Goal: Information Seeking & Learning: Learn about a topic

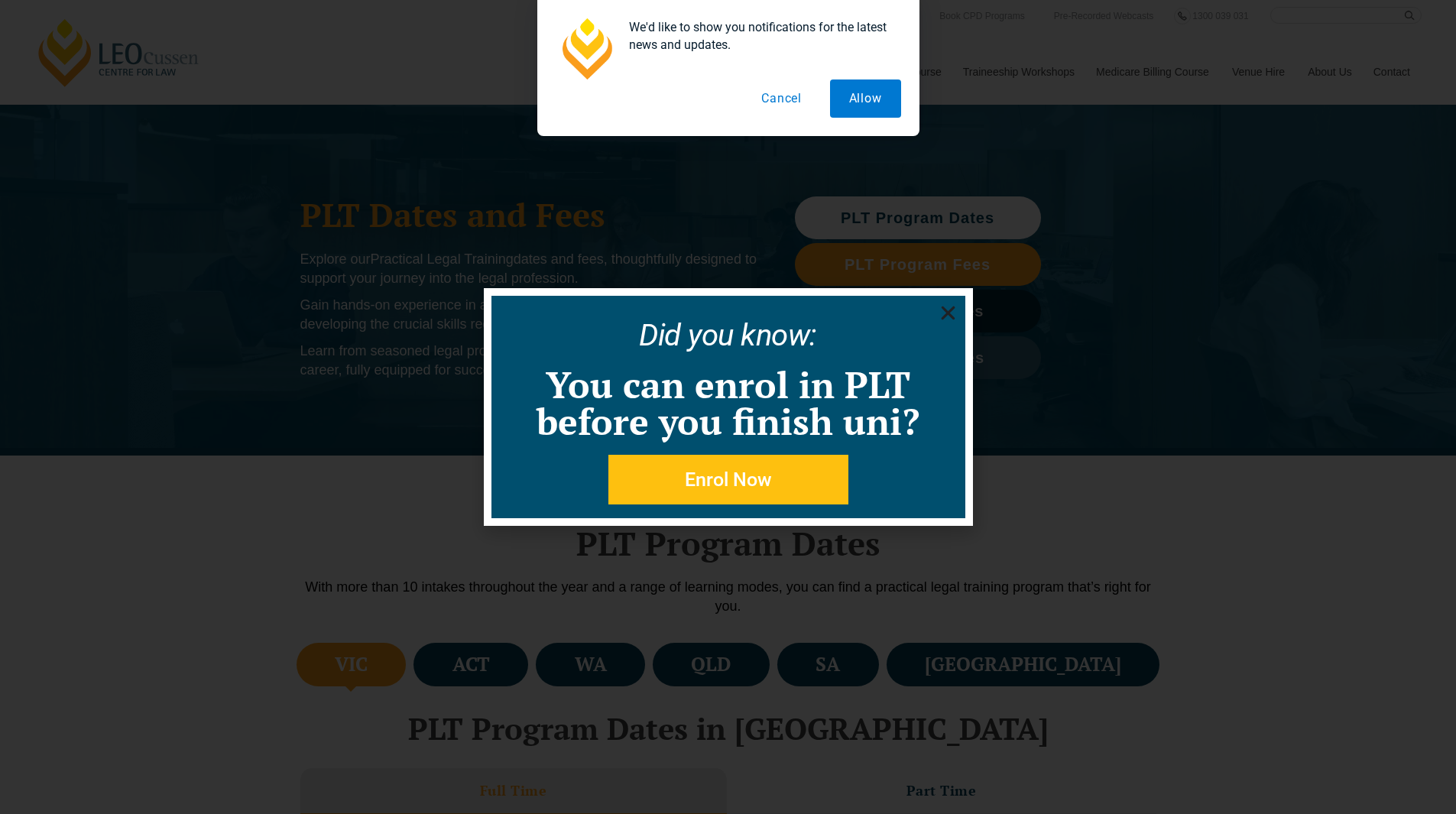
click at [946, 304] on icon "Close" at bounding box center [947, 312] width 19 height 19
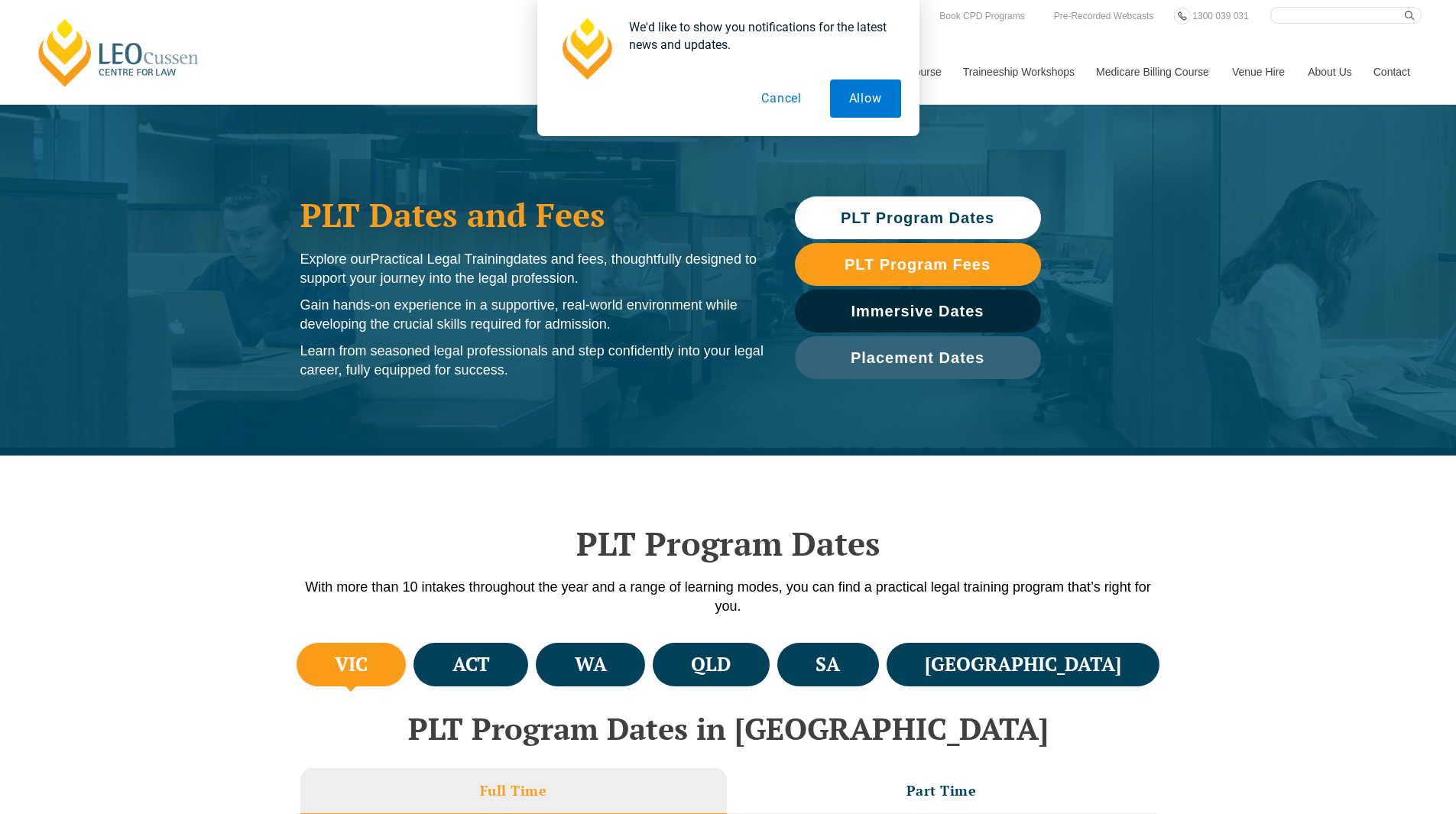
click at [791, 110] on button "Cancel" at bounding box center [781, 99] width 79 height 38
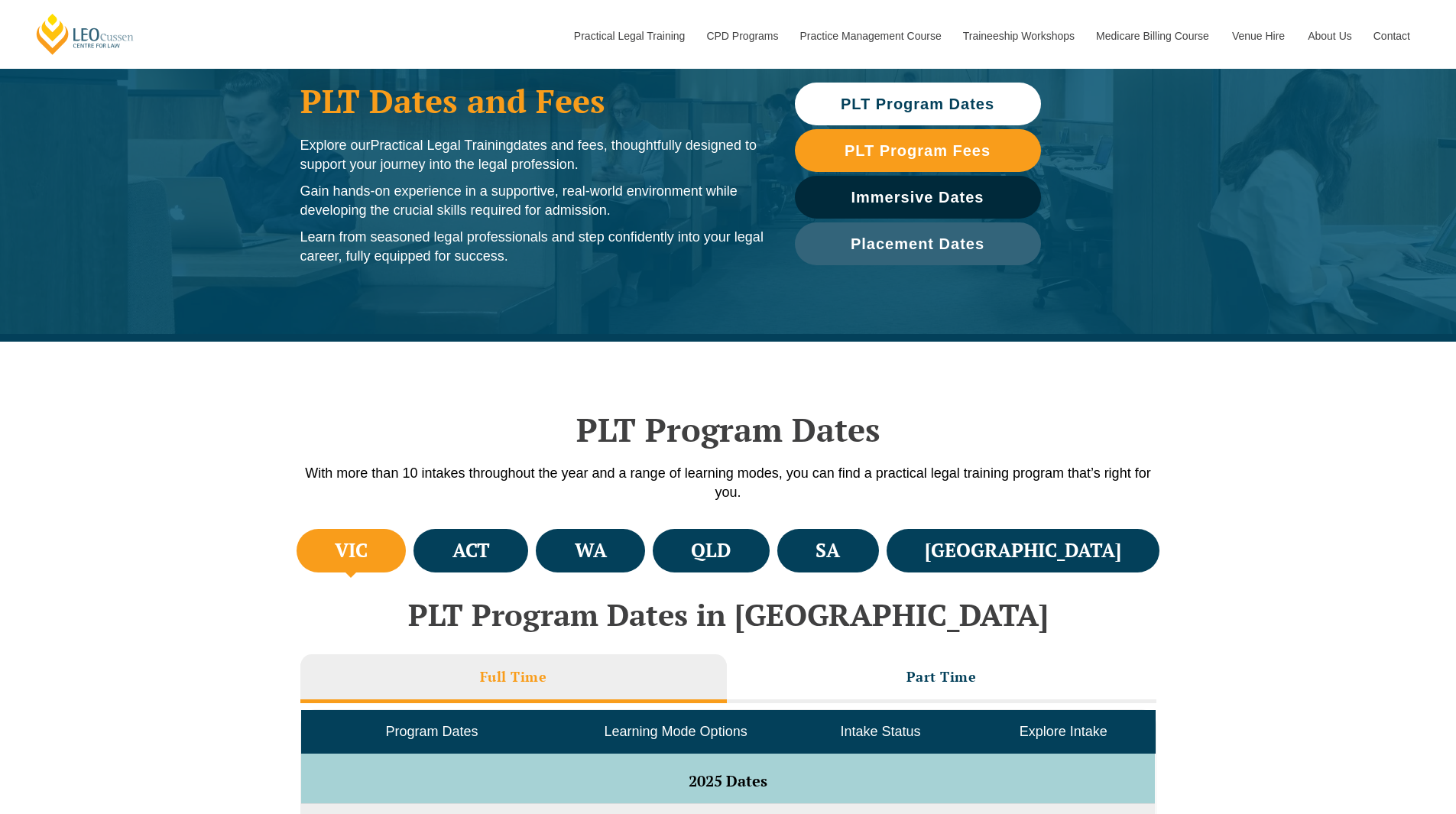
scroll to position [113, 0]
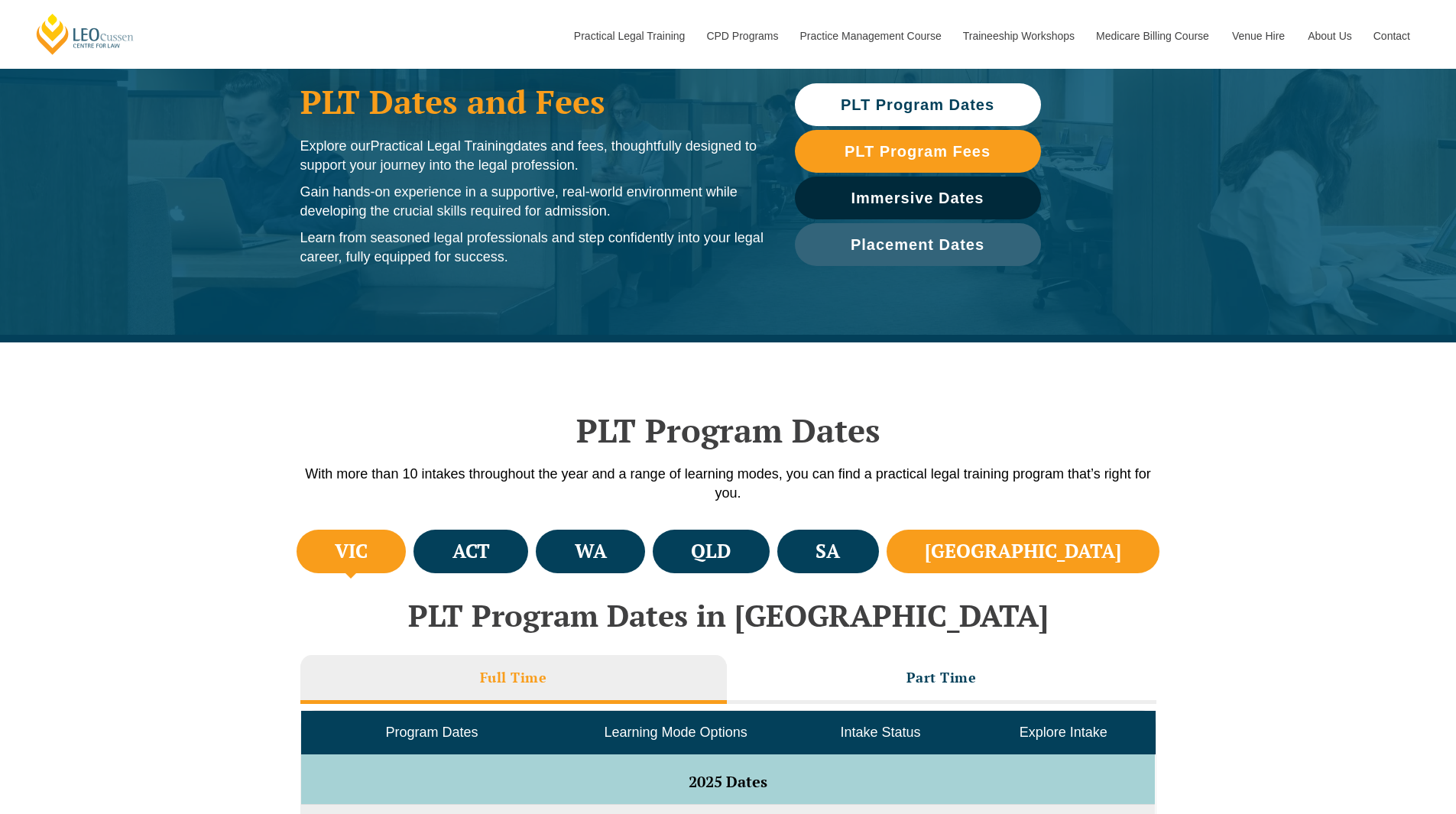
click at [1095, 539] on h4 "[GEOGRAPHIC_DATA]" at bounding box center [1022, 551] width 196 height 25
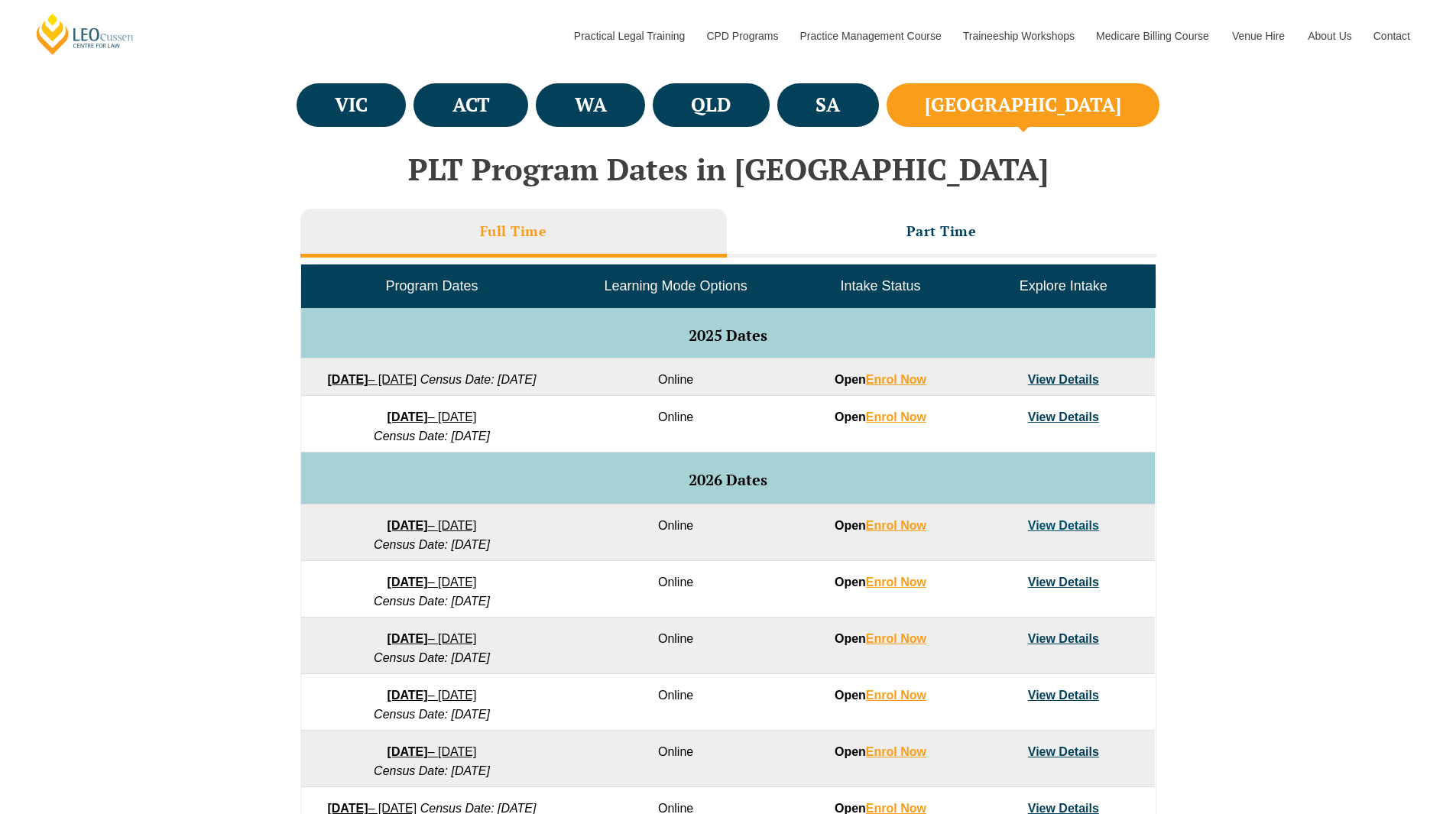
scroll to position [560, 0]
click at [1060, 389] on td "View Details" at bounding box center [1063, 377] width 183 height 37
click at [1052, 379] on link "View Details" at bounding box center [1063, 379] width 71 height 13
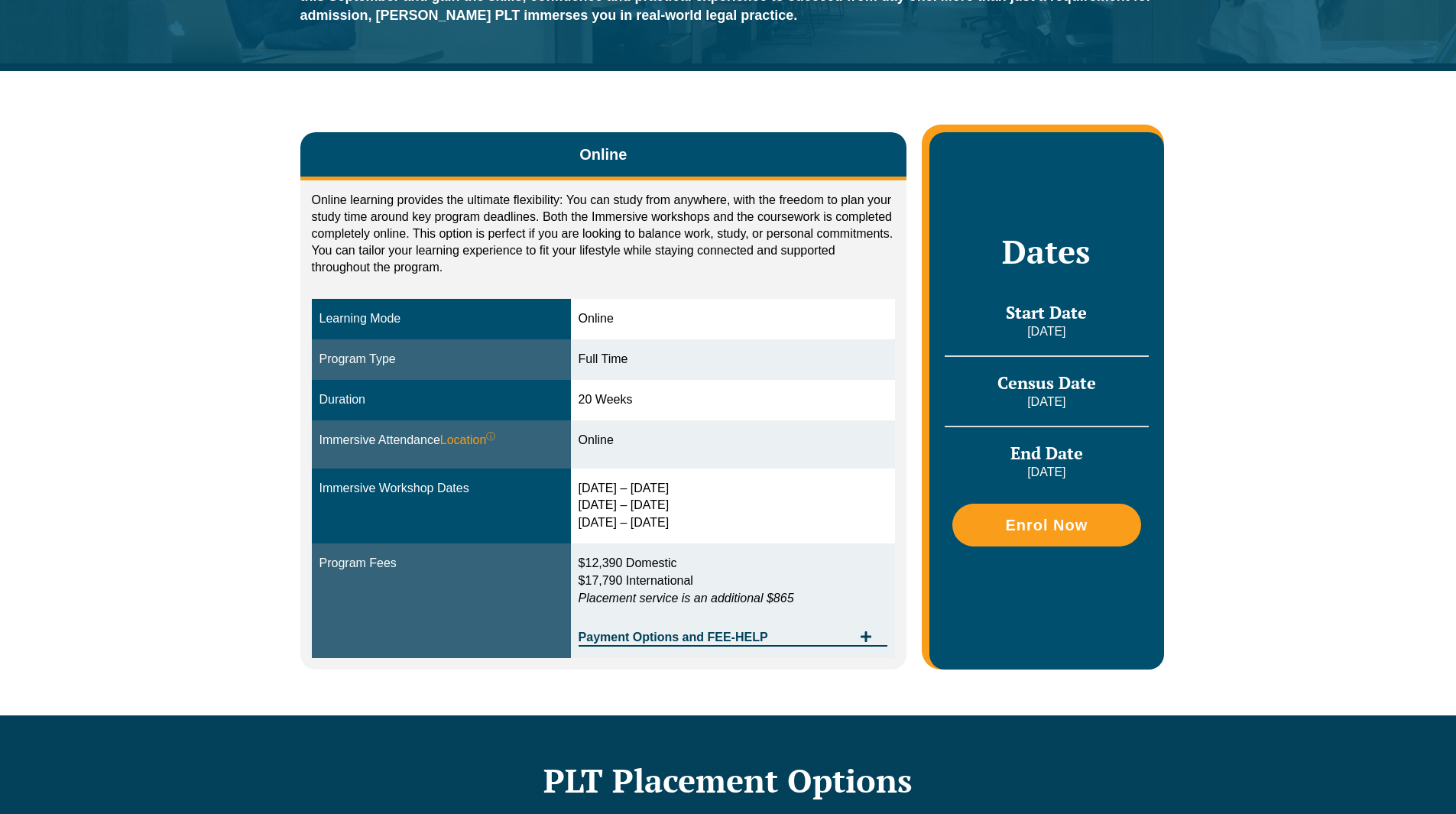
scroll to position [215, 0]
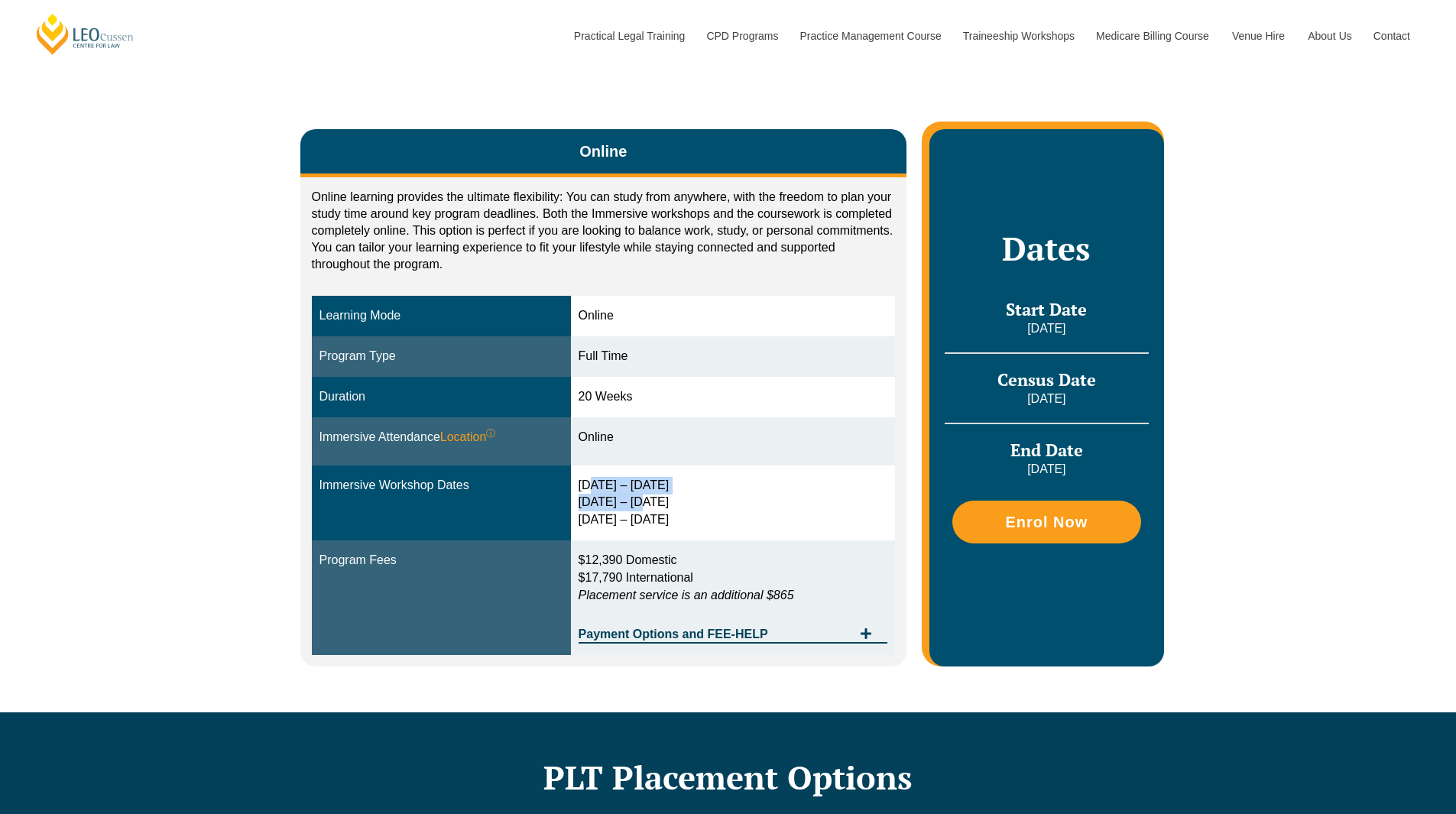
drag, startPoint x: 589, startPoint y: 487, endPoint x: 644, endPoint y: 497, distance: 55.9
click at [644, 497] on div "30 Sep – 3 Oct 2025 10 – 12 Dec 2025 11 – 13 Feb 2026" at bounding box center [733, 503] width 310 height 53
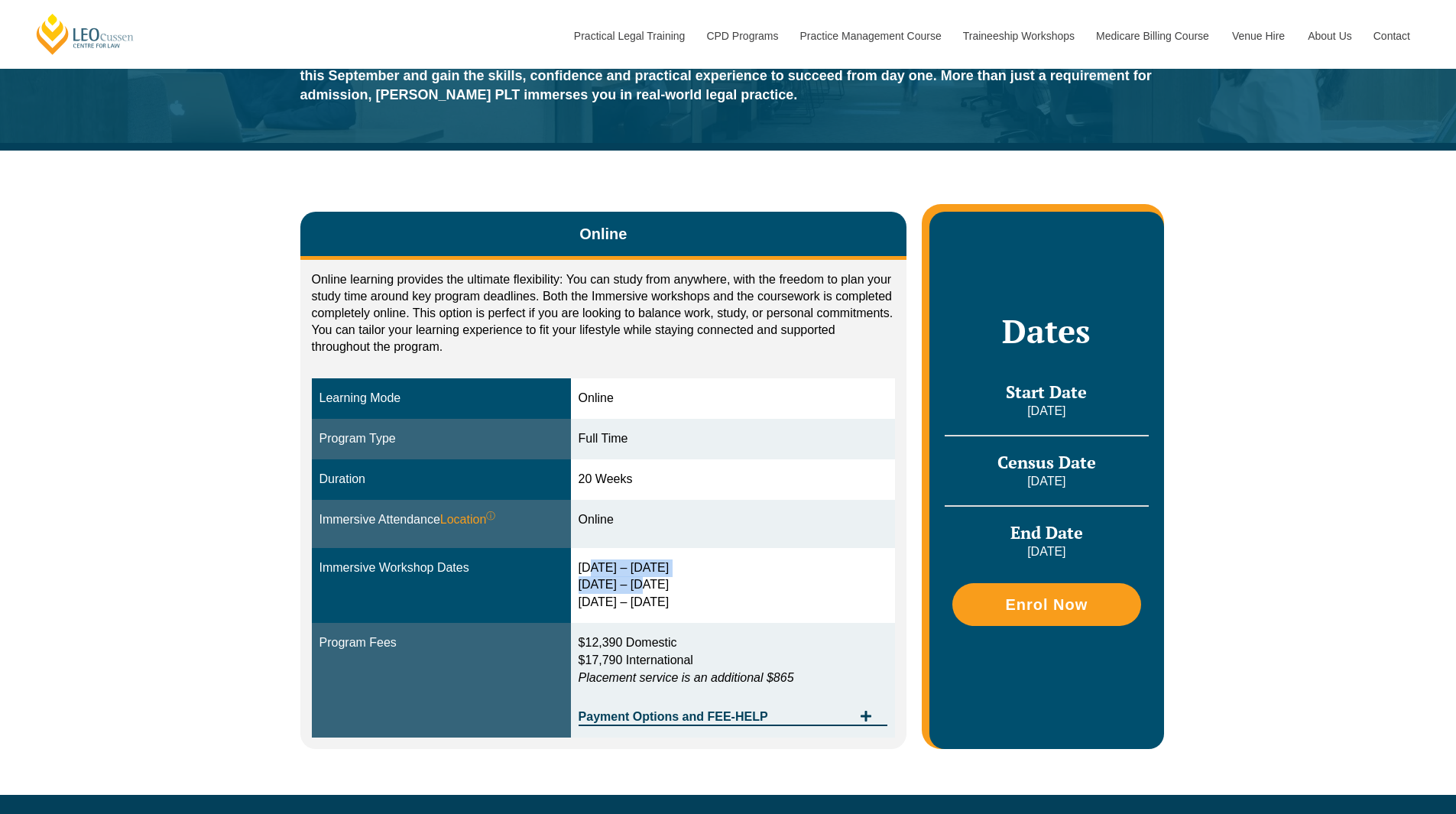
scroll to position [133, 0]
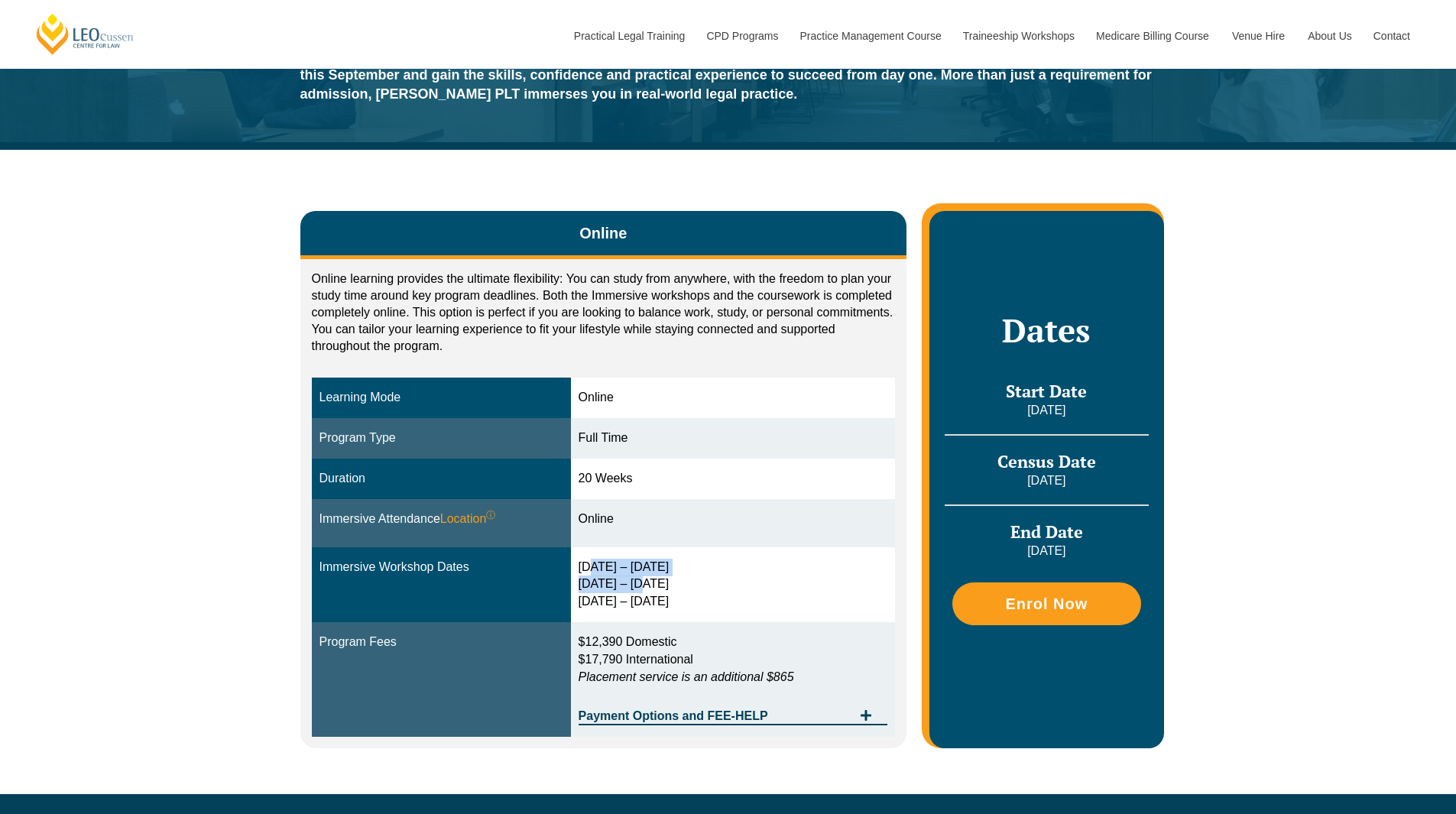
drag, startPoint x: 991, startPoint y: 404, endPoint x: 1102, endPoint y: 414, distance: 111.4
click at [1102, 414] on p "[DATE]" at bounding box center [1046, 410] width 203 height 17
copy p "[DATE]"
click at [639, 725] on td "$12,390 Domestic $17,790 International Placement service is an additional $865 …" at bounding box center [733, 679] width 325 height 115
click at [640, 720] on span "Payment Options and FEE-HELP" at bounding box center [715, 716] width 274 height 13
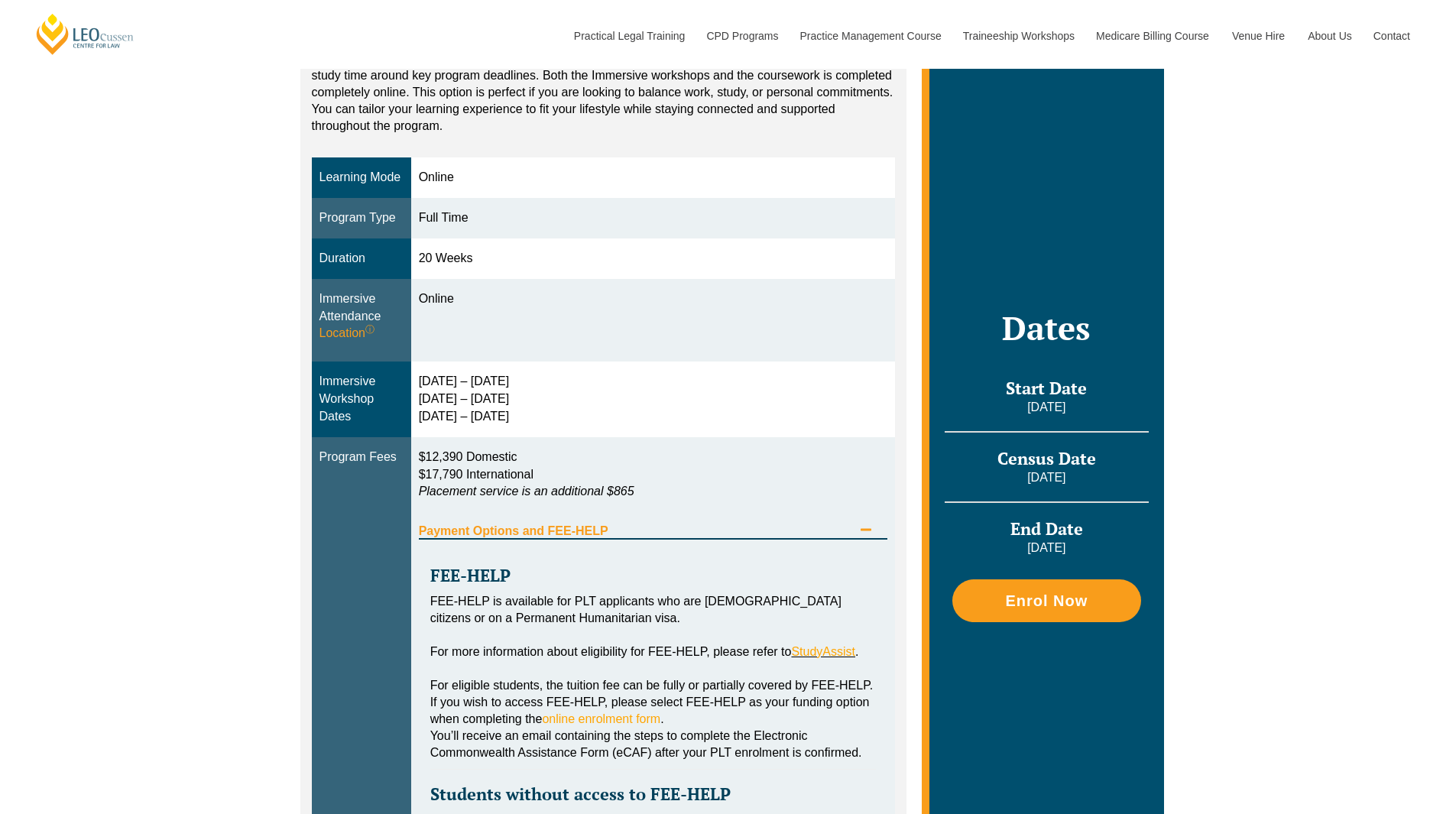
scroll to position [0, 0]
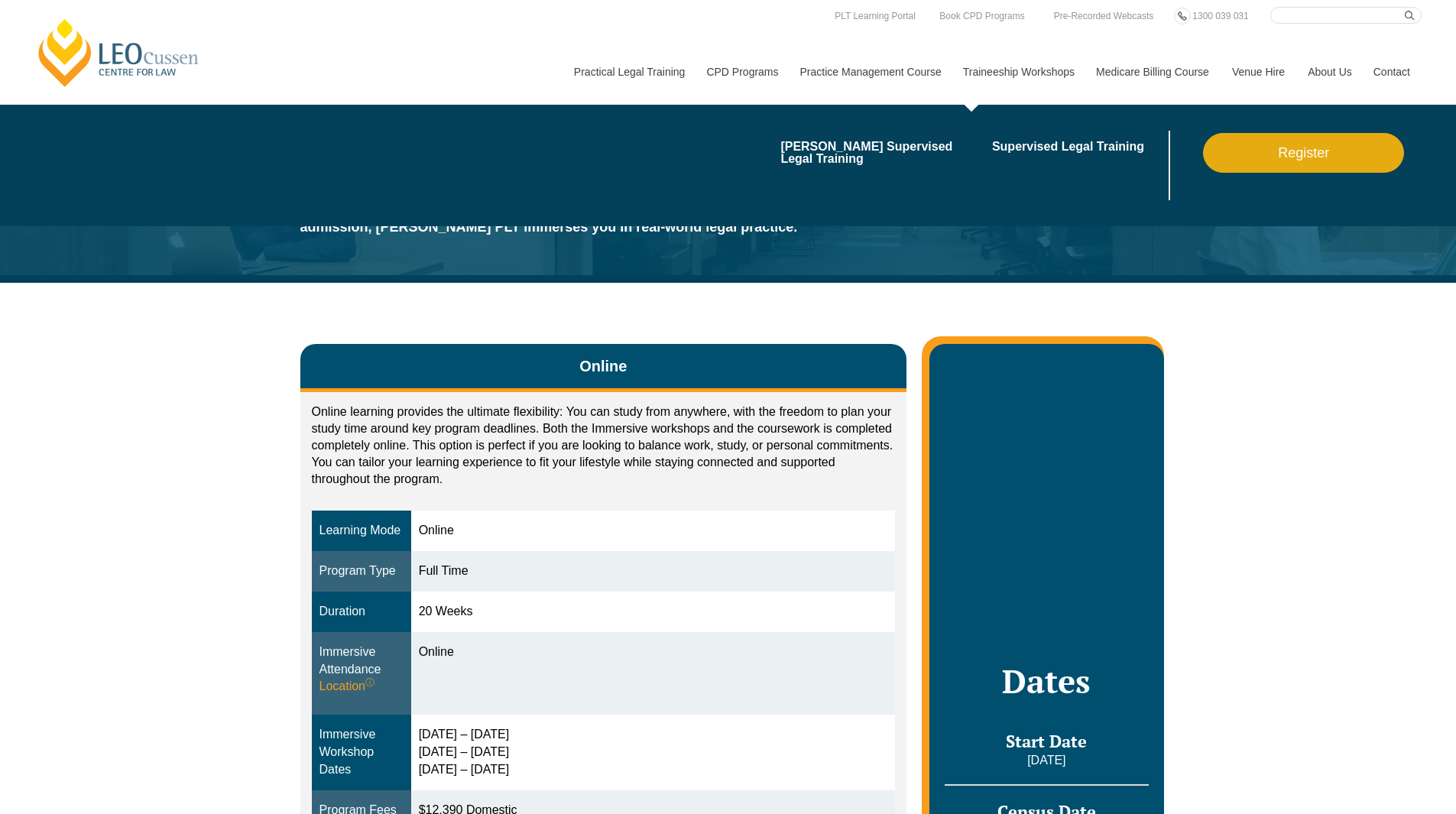
click at [1020, 120] on div "blank Leo Cussen’s Supervised Legal Training Supervised Legal Training Register" at bounding box center [991, 166] width 859 height 121
